Goal: Task Accomplishment & Management: Use online tool/utility

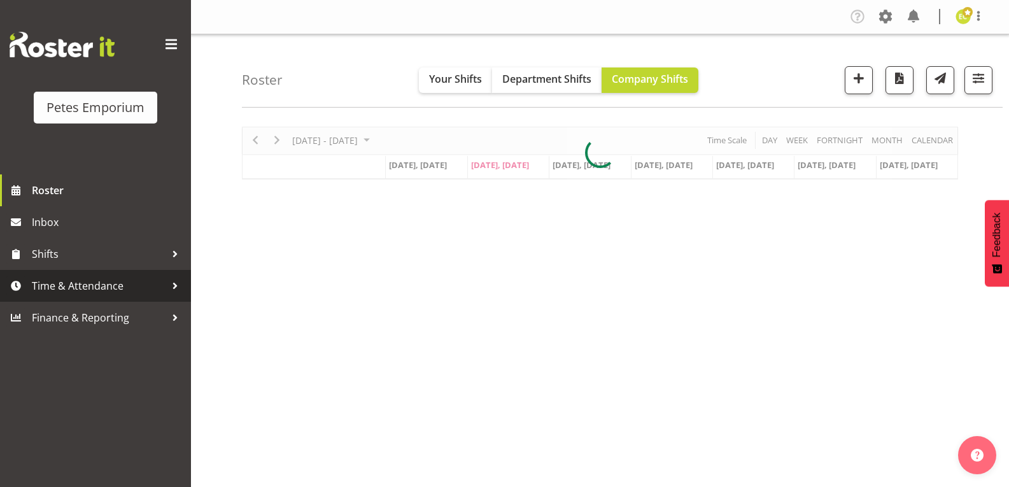
click at [78, 276] on span "Time & Attendance" at bounding box center [99, 285] width 134 height 19
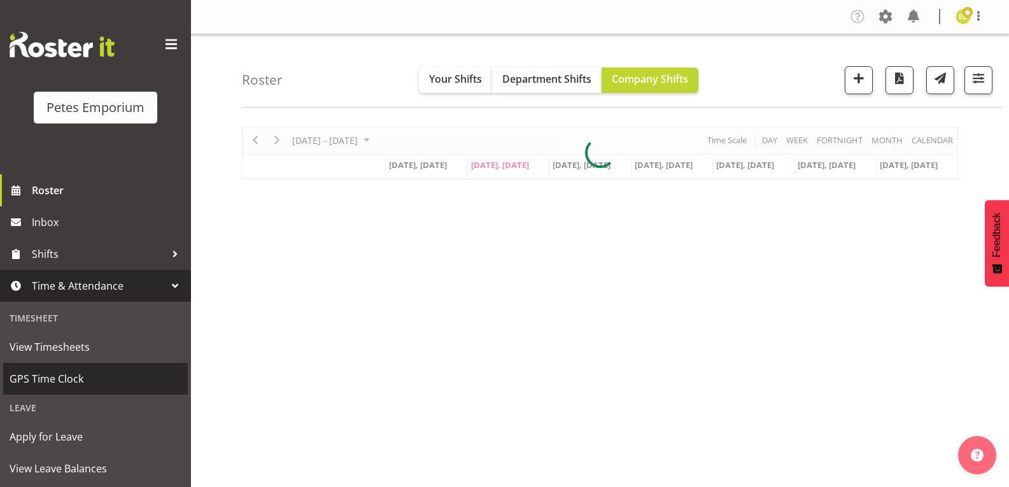
click at [67, 372] on span "GPS Time Clock" at bounding box center [96, 378] width 172 height 19
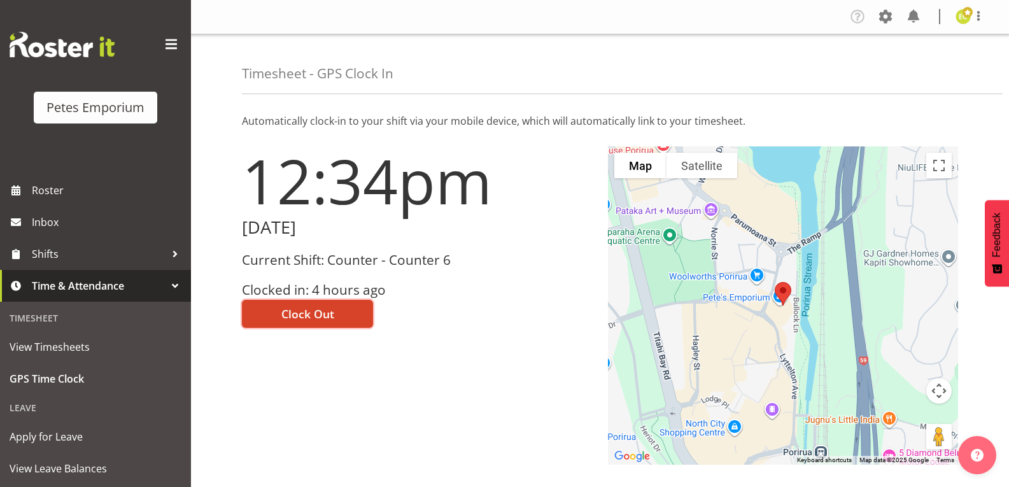
click at [329, 309] on span "Clock Out" at bounding box center [307, 314] width 53 height 17
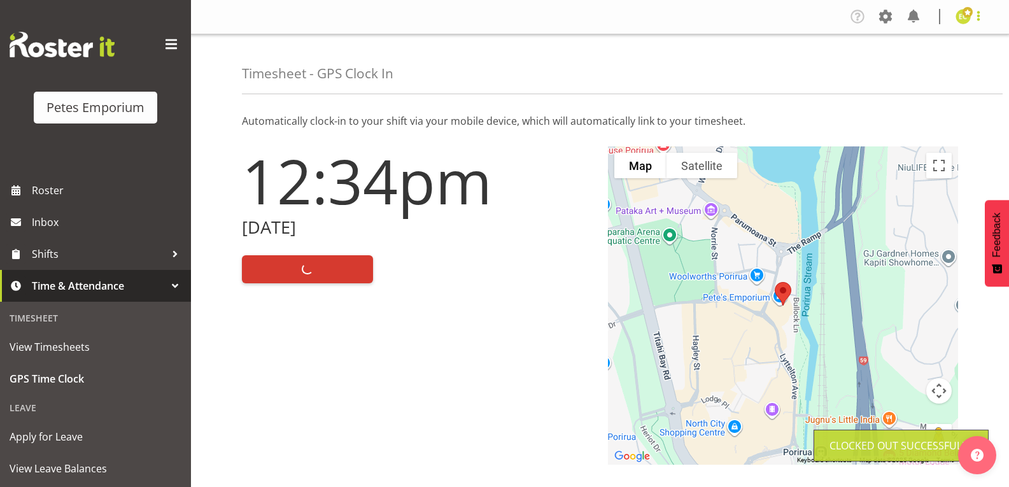
click at [977, 18] on span at bounding box center [978, 15] width 15 height 15
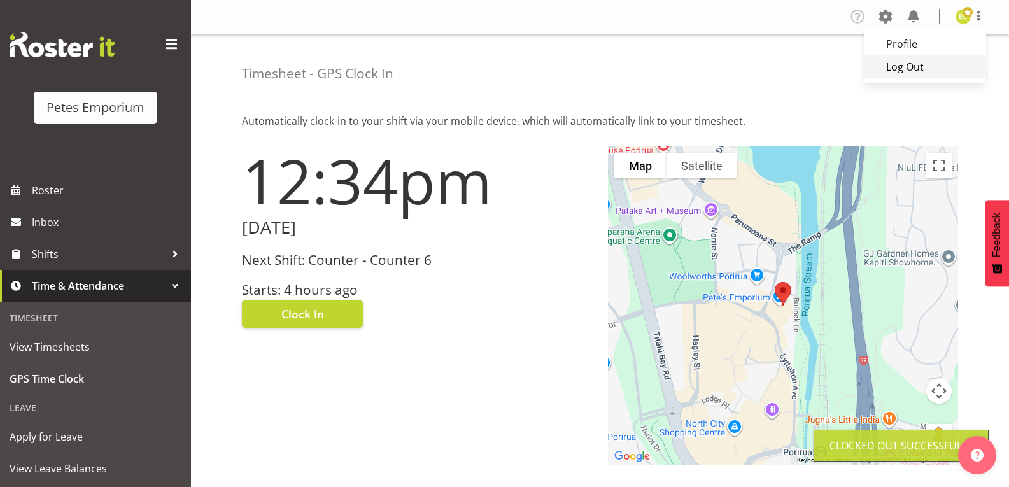
click at [895, 71] on link "Log Out" at bounding box center [925, 66] width 122 height 23
